Goal: Task Accomplishment & Management: Complete application form

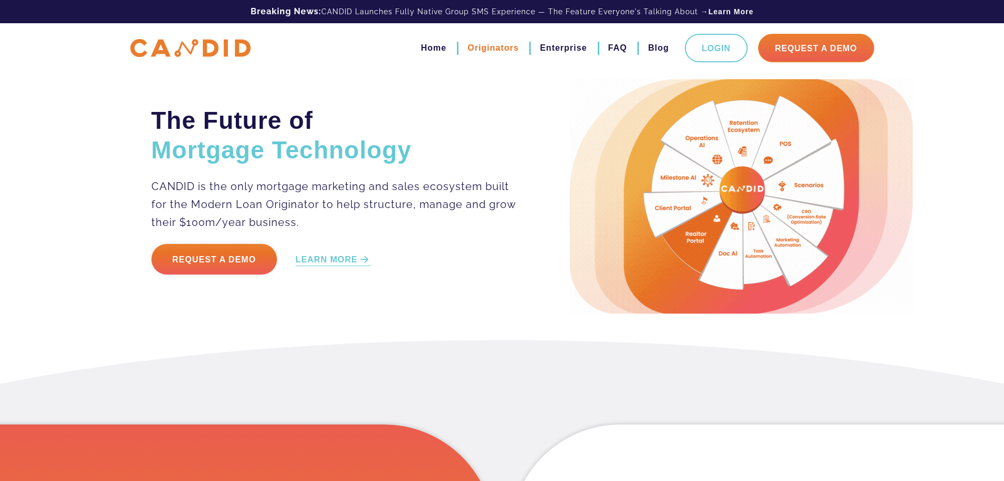
click at [492, 50] on link "Originators" at bounding box center [493, 48] width 51 height 18
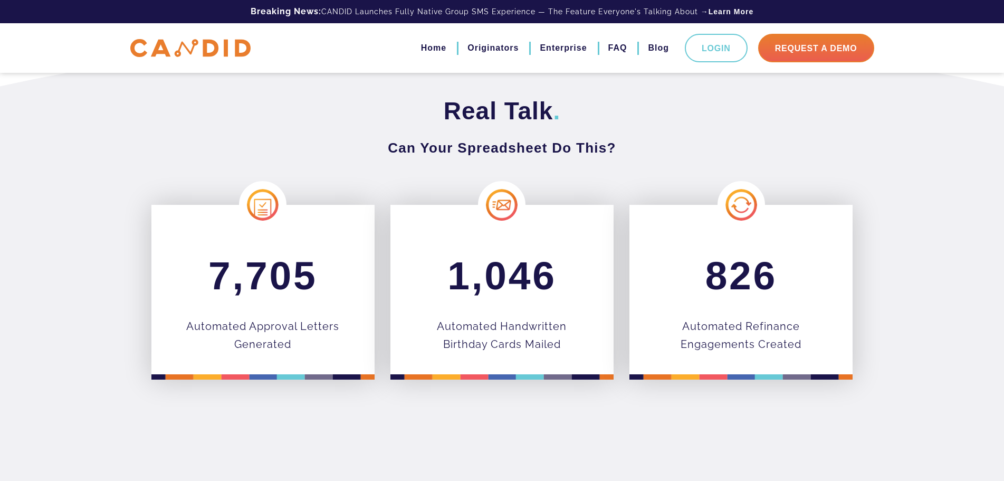
scroll to position [317, 0]
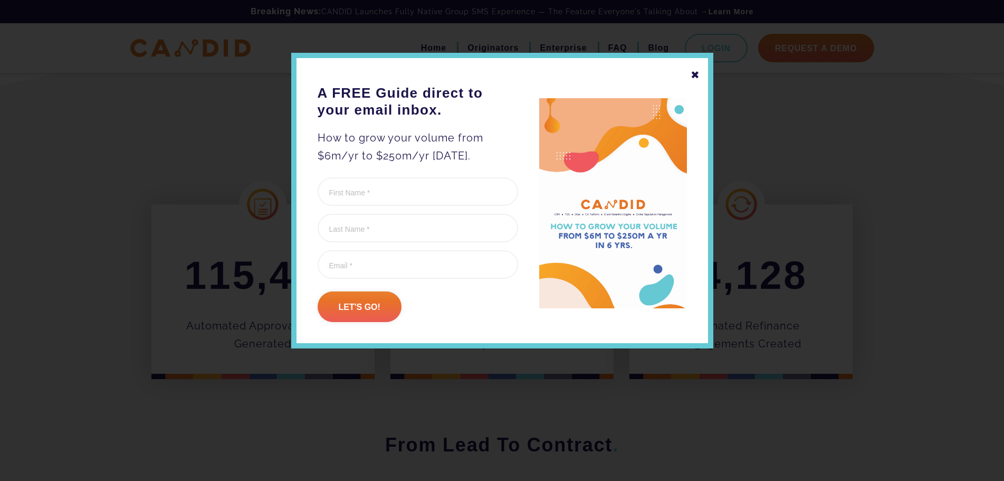
click at [698, 75] on div "✖" at bounding box center [695, 75] width 9 height 18
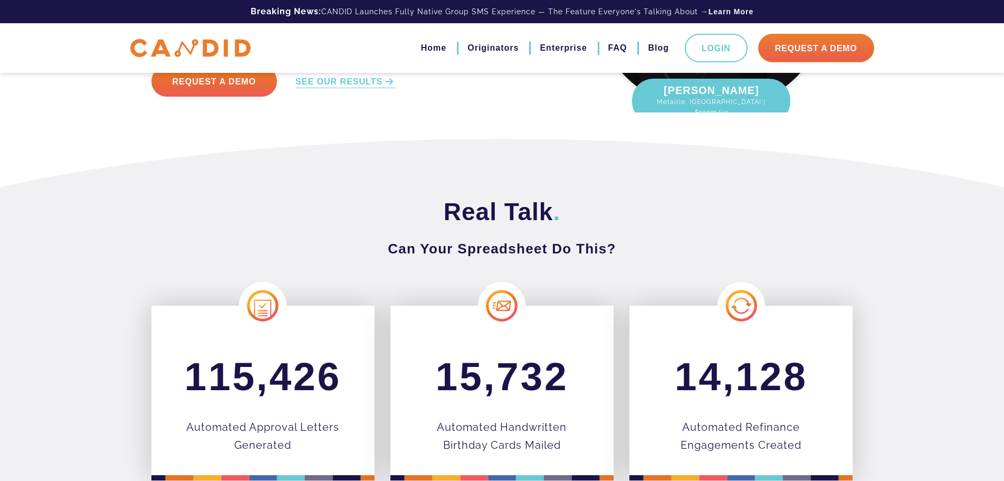
scroll to position [0, 0]
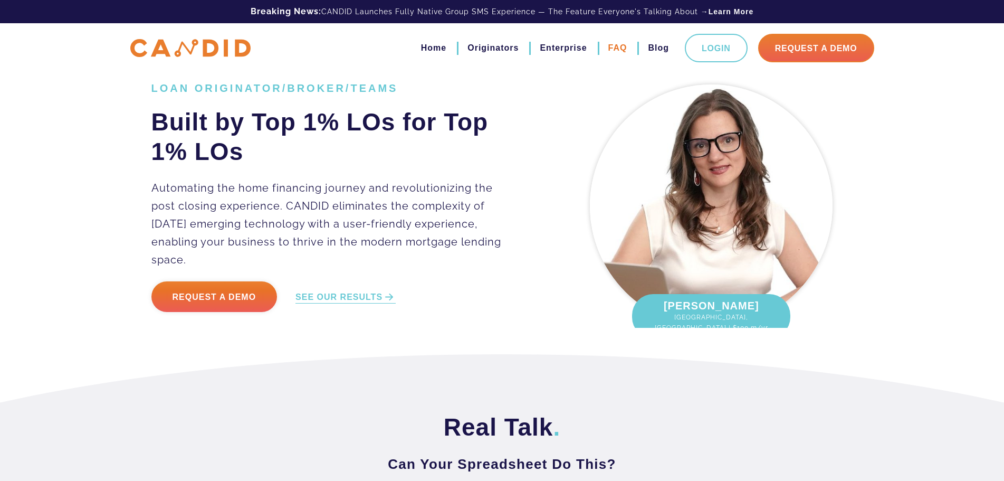
click at [620, 44] on link "FAQ" at bounding box center [617, 48] width 19 height 18
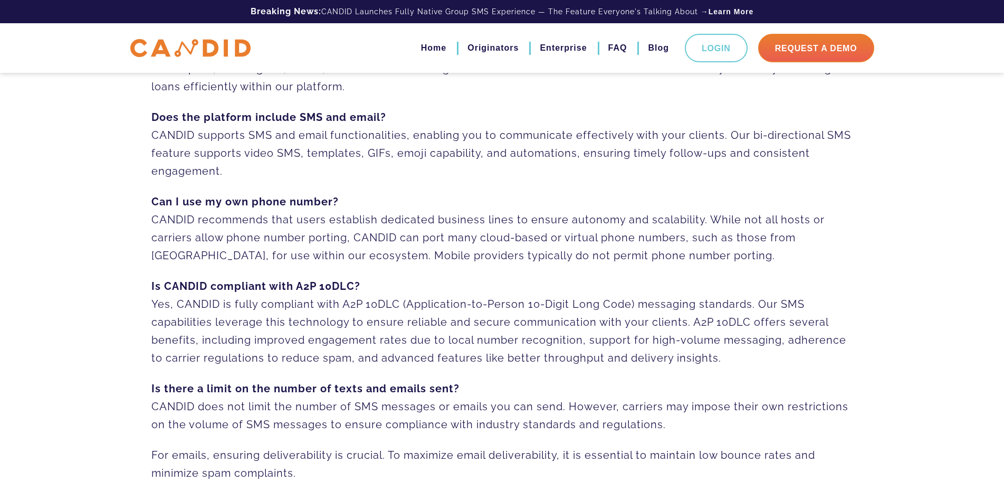
scroll to position [369, 0]
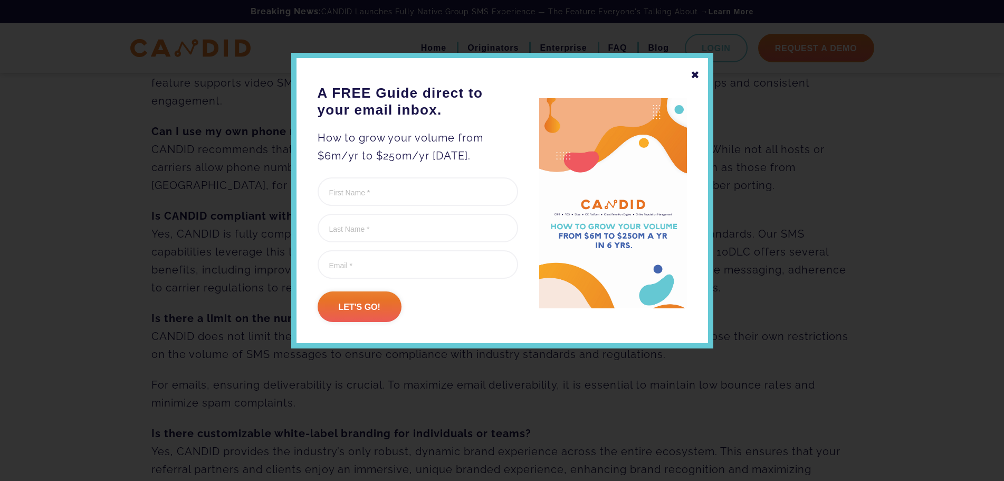
click at [698, 74] on div "✖" at bounding box center [695, 75] width 9 height 18
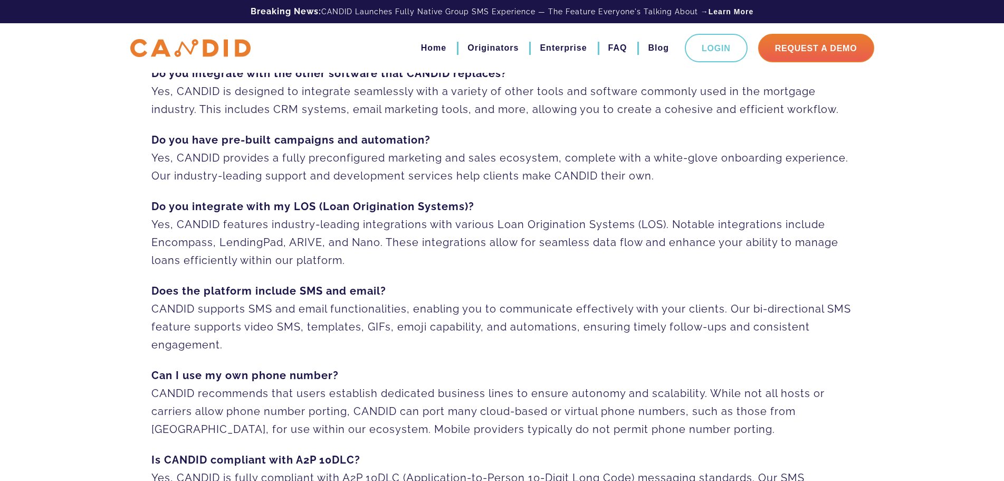
scroll to position [0, 0]
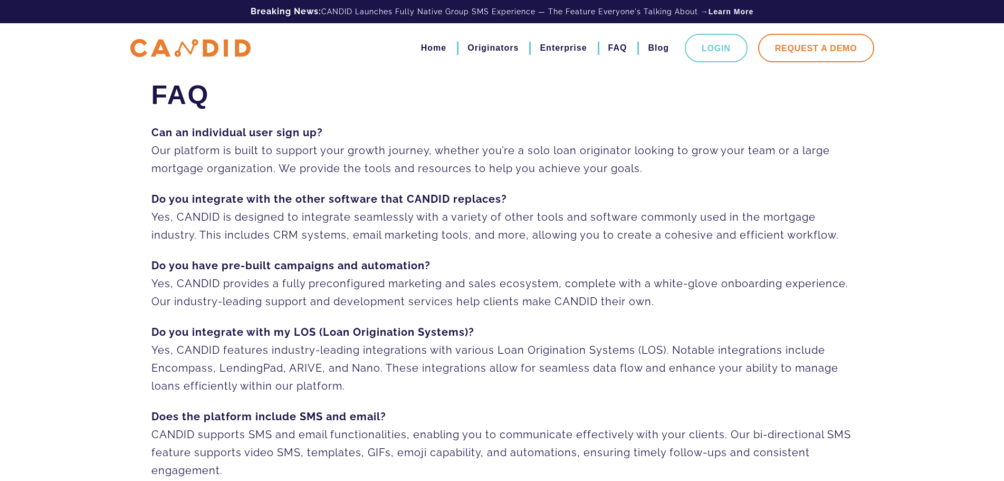
click at [823, 50] on link "Request A Demo" at bounding box center [816, 48] width 116 height 28
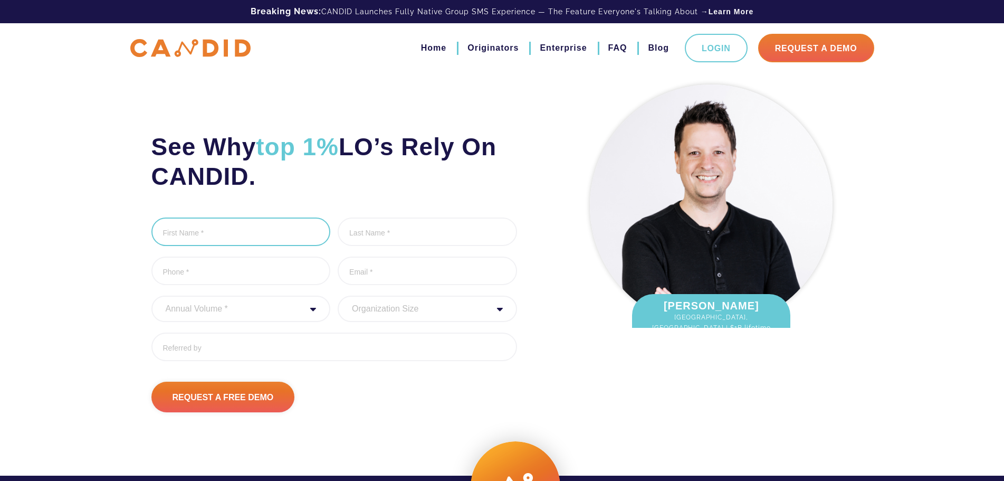
click at [236, 223] on input "First Name *" at bounding box center [240, 231] width 179 height 28
type input "Jon"
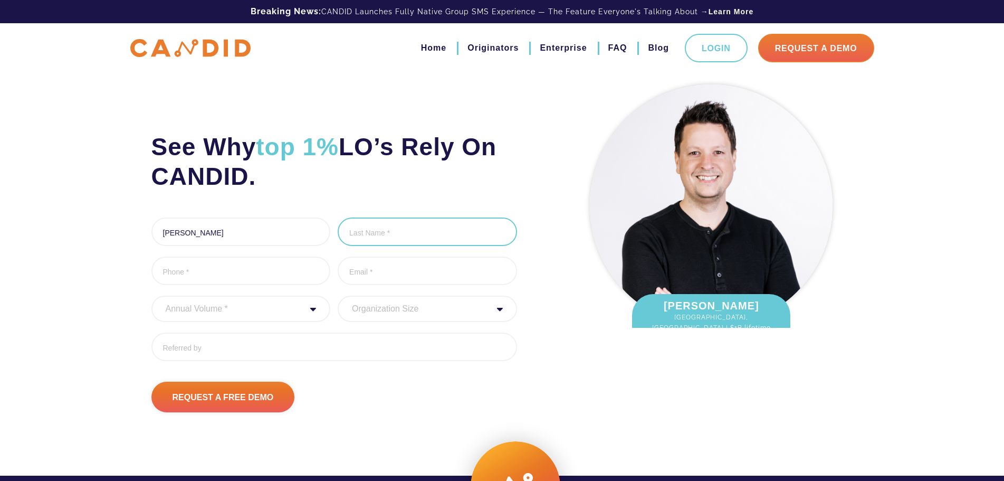
type input "Whittington"
type input "8082272600"
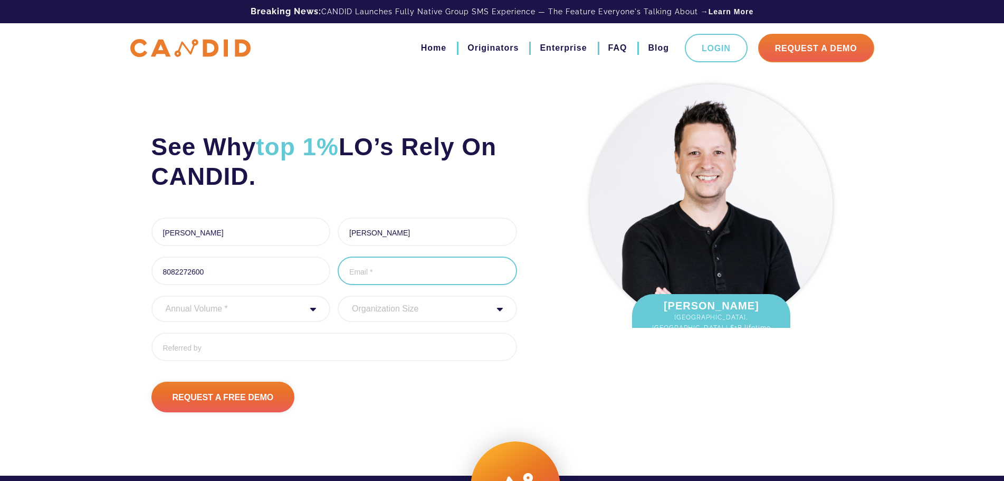
type input "Jon@HMG.direct"
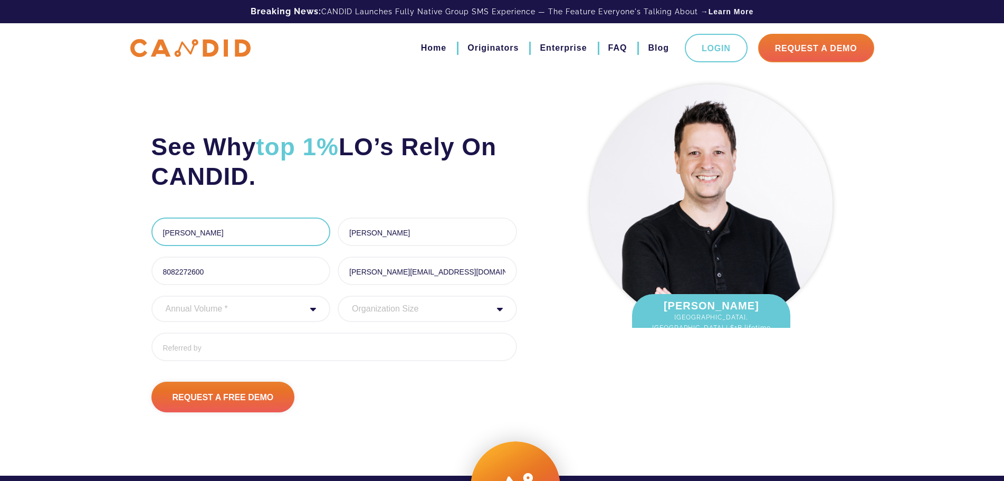
type input "(808) 227-2600"
click at [89, 184] on div "See Why top 1% LO’s Rely On CANDID. First Name * Jon 3 of 1000 max characters L…" at bounding box center [502, 219] width 1004 height 439
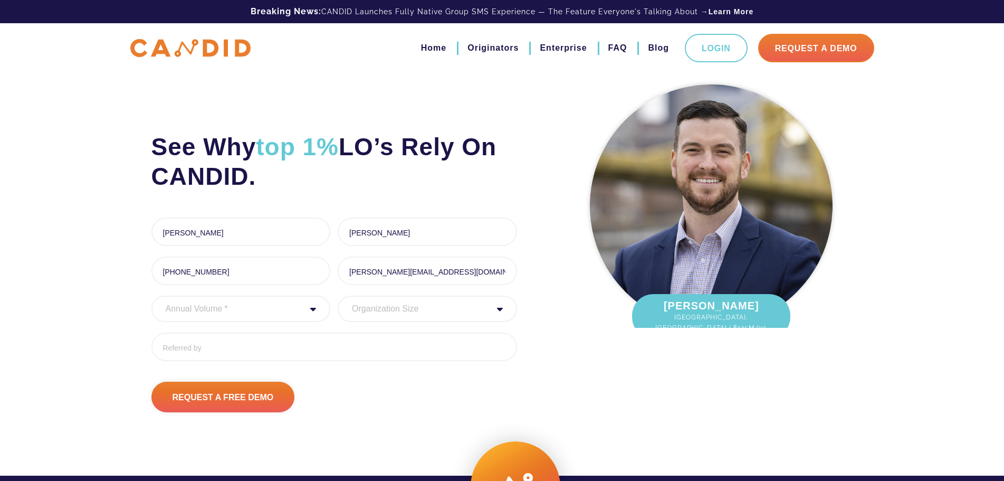
click at [312, 311] on div "Annual Volume * 0 to 25M 25M to 50M 50M to 75M 75M to 100M 100M to 150M 150M to…" at bounding box center [240, 309] width 179 height 26
click at [262, 311] on select "Annual Volume * 0 to 25M 25M to 50M 50M to 75M 75M to 100M 100M to 150M 150M to…" at bounding box center [240, 309] width 179 height 26
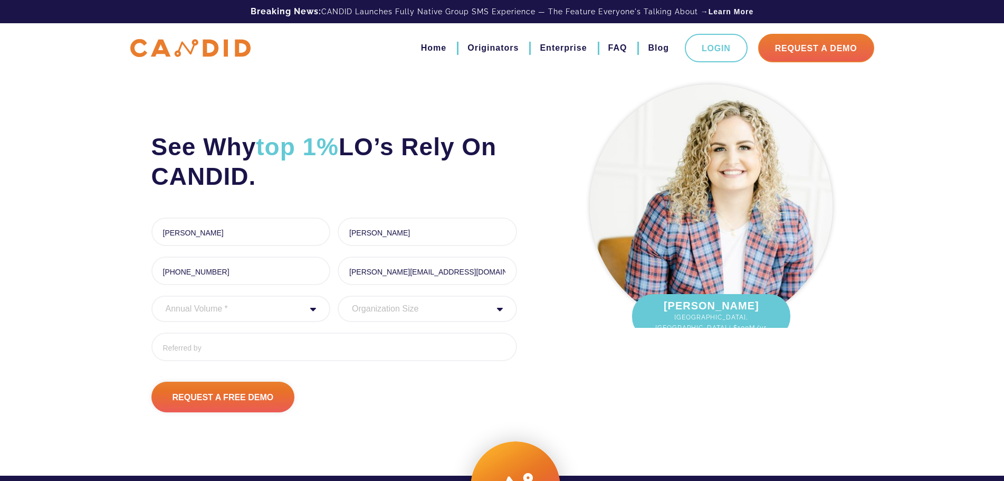
select select "100000000"
click at [151, 296] on select "Annual Volume * 0 to 25M 25M to 50M 50M to 75M 75M to 100M 100M to 150M 150M to…" at bounding box center [240, 309] width 179 height 26
click at [445, 311] on select "Organization Size 1 - 10 11 - 50 51 - 100 101 - 200 201 - 300 300 - 500 501+" at bounding box center [427, 309] width 179 height 26
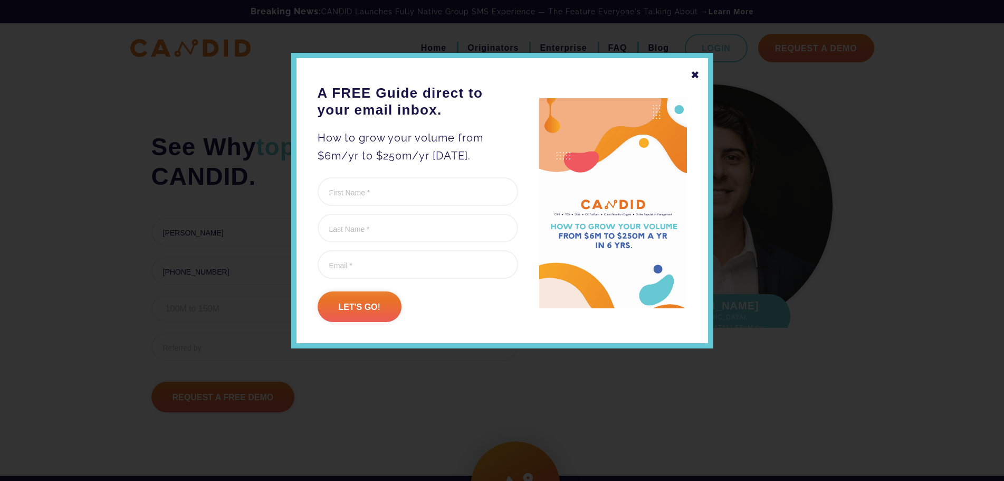
select select "11 - 50"
click at [338, 296] on select "Organization Size 1 - 10 11 - 50 51 - 100 101 - 200 201 - 300 300 - 500 501+" at bounding box center [427, 309] width 179 height 26
click at [697, 70] on div "✖" at bounding box center [695, 75] width 9 height 18
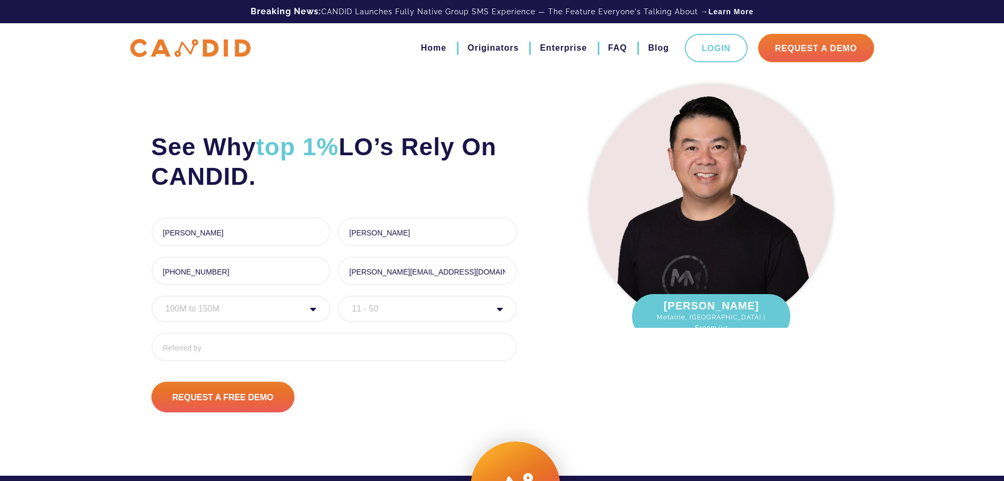
click at [404, 310] on select "Organization Size 1 - 10 11 - 50 51 - 100 101 - 200 201 - 300 300 - 500 501+" at bounding box center [427, 309] width 179 height 26
click at [224, 349] on input "Referred By" at bounding box center [334, 346] width 366 height 28
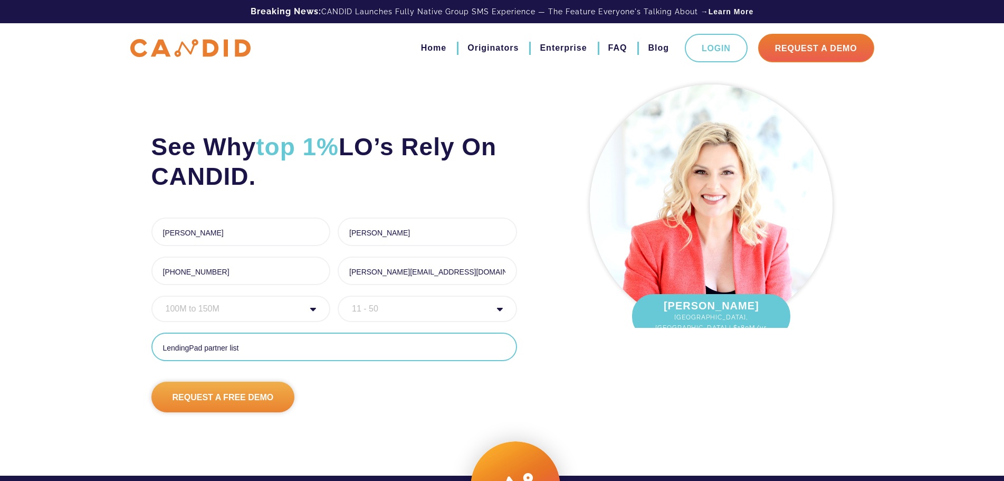
type input "LendingPad partner list"
click at [208, 400] on input "Request A Free Demo" at bounding box center [223, 397] width 144 height 31
